Goal: Task Accomplishment & Management: Use online tool/utility

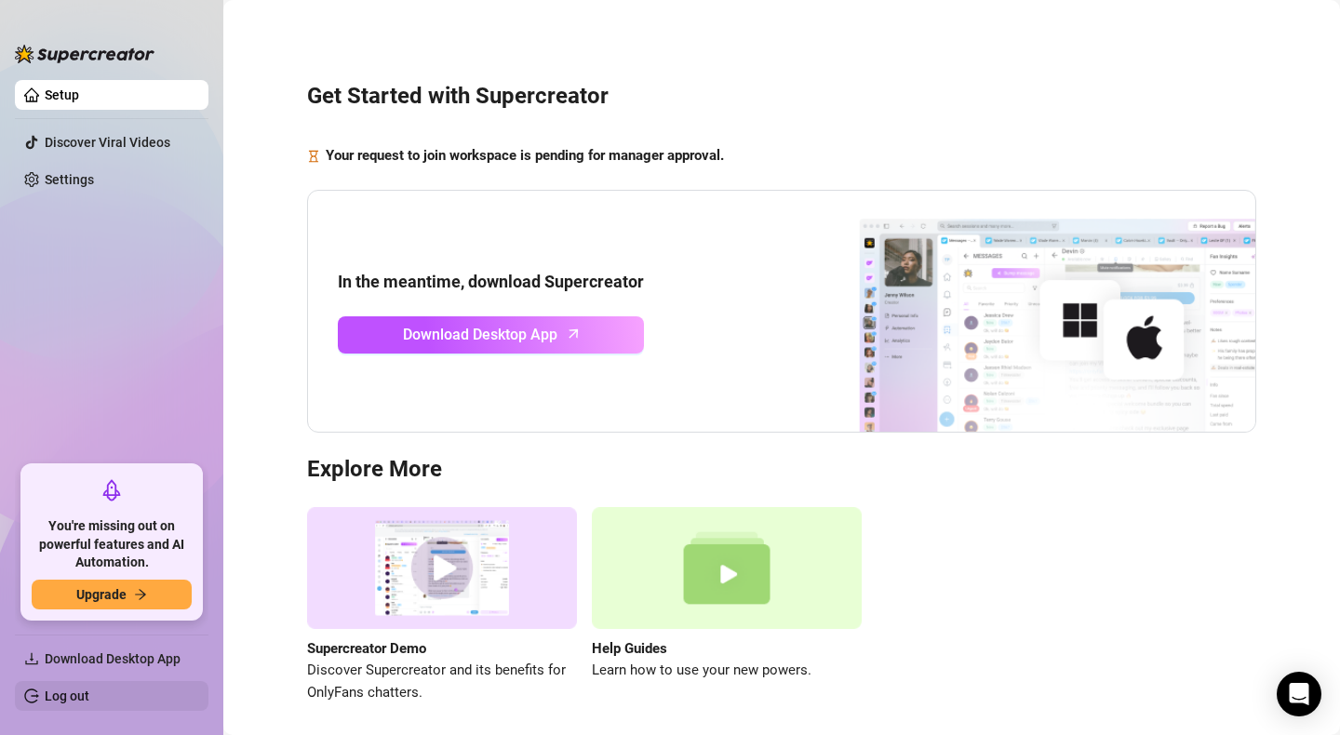
click at [89, 698] on link "Log out" at bounding box center [67, 696] width 45 height 15
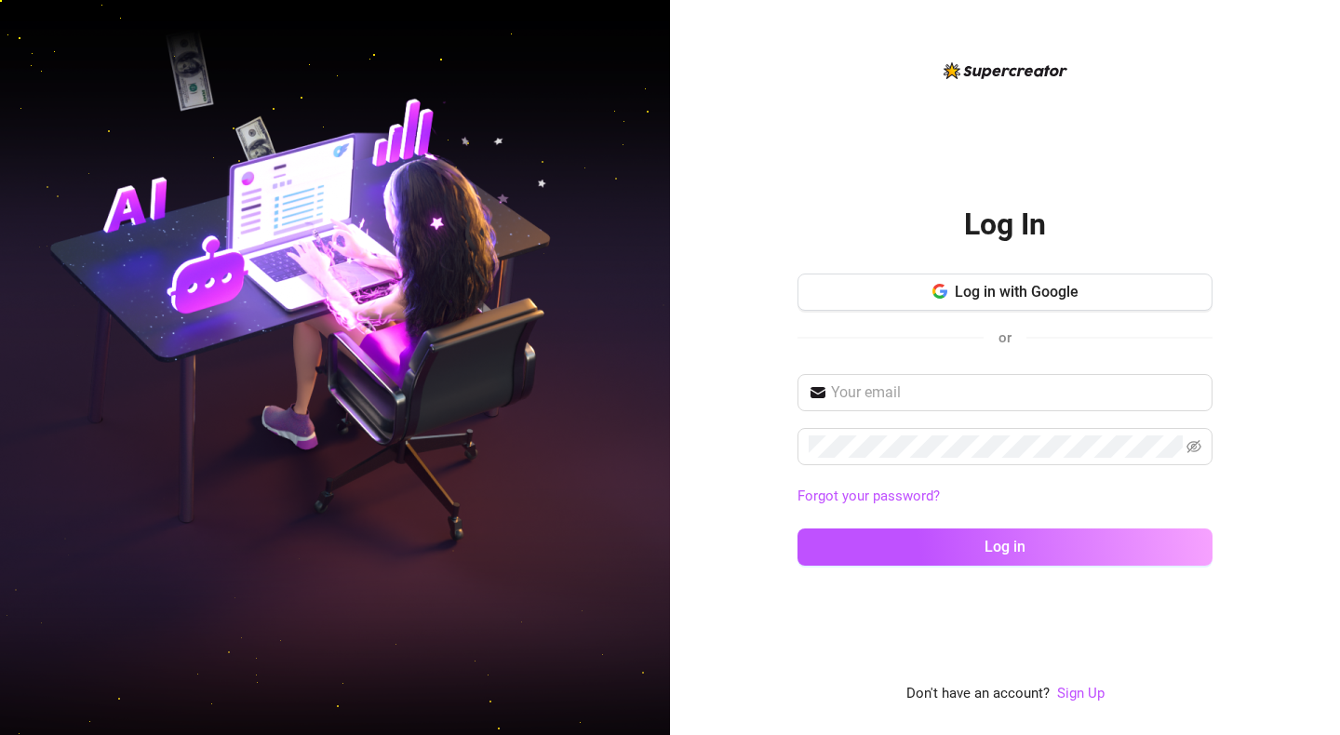
click at [711, 433] on div "Log In Log in with Google or Forgot your password? Log in Don't have an account…" at bounding box center [1005, 367] width 670 height 735
click at [841, 394] on input "text" at bounding box center [1016, 393] width 370 height 22
type input "[EMAIL_ADDRESS][DOMAIN_NAME]"
click at [1005, 546] on button "Log in" at bounding box center [1005, 547] width 415 height 37
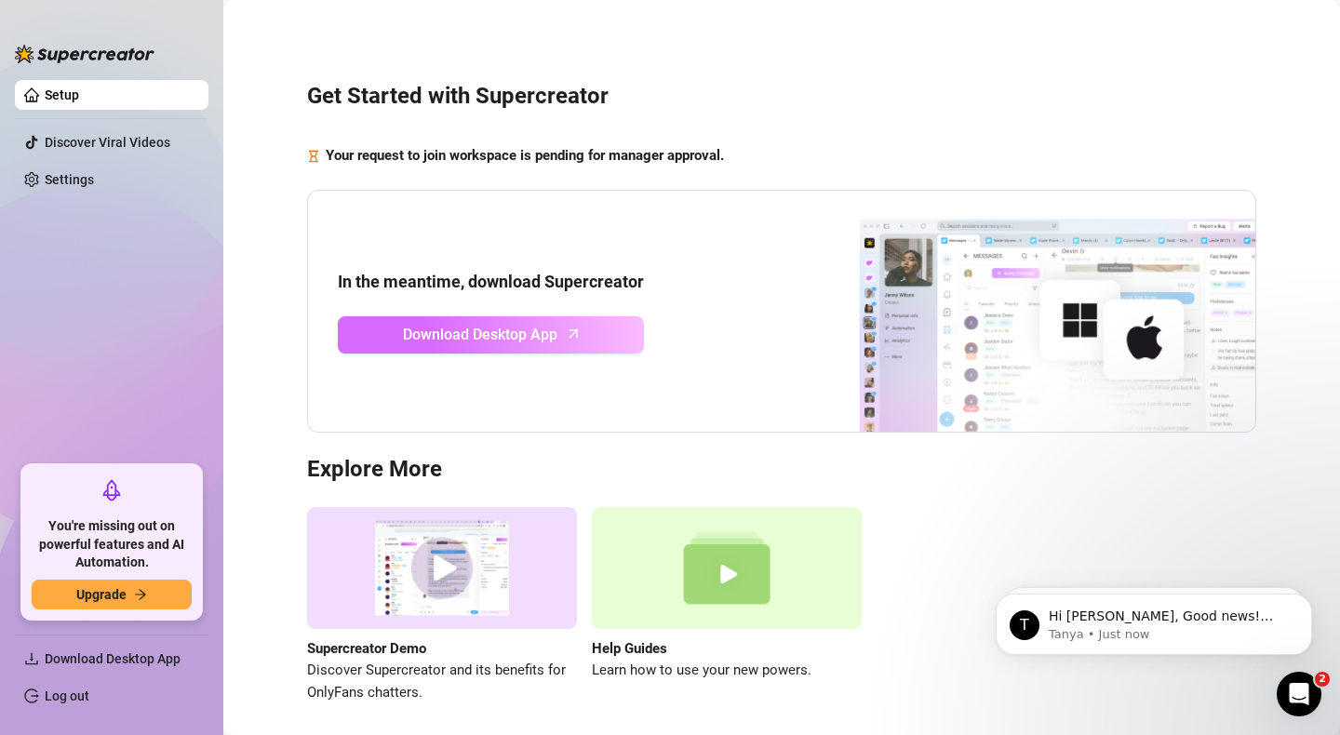
click at [625, 347] on link "Download Desktop App" at bounding box center [491, 334] width 306 height 37
